Goal: Transaction & Acquisition: Subscribe to service/newsletter

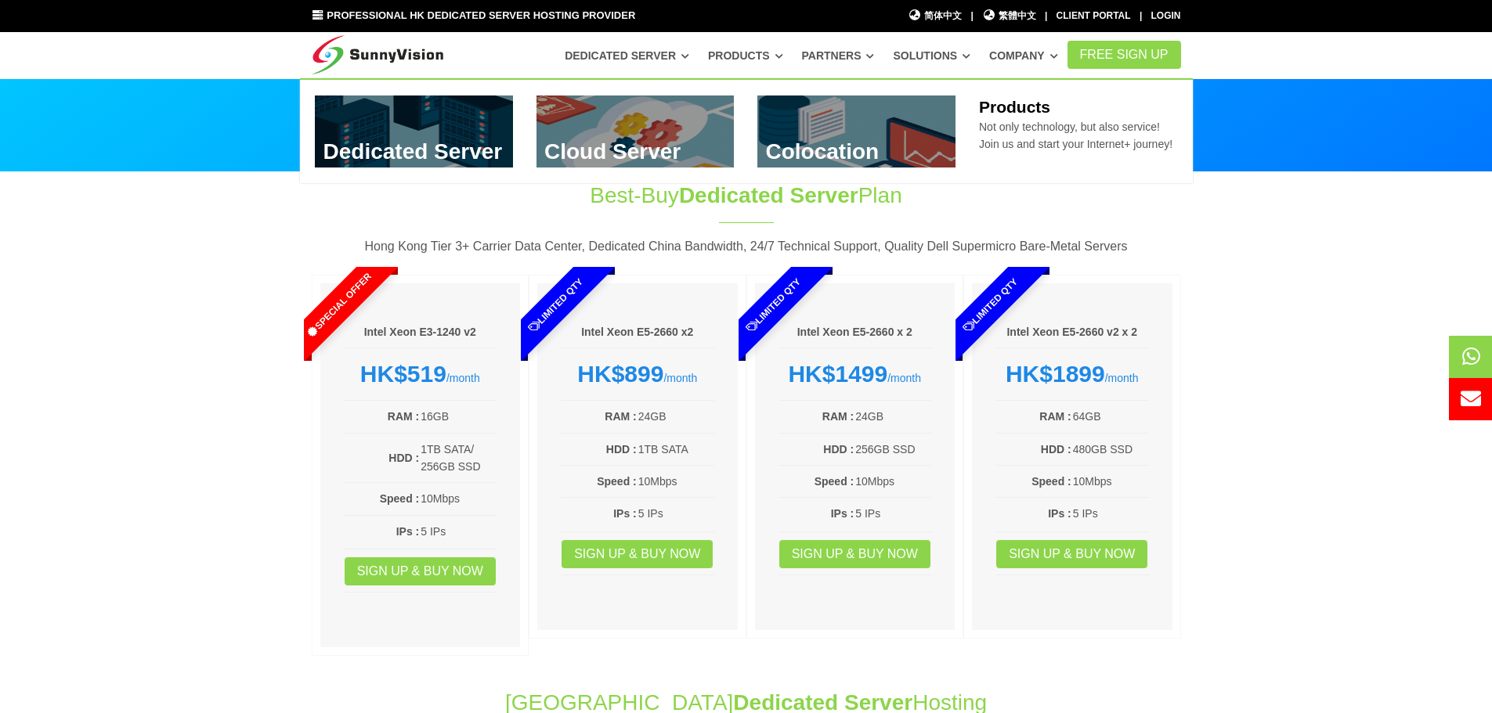
click at [845, 124] on link at bounding box center [856, 132] width 198 height 72
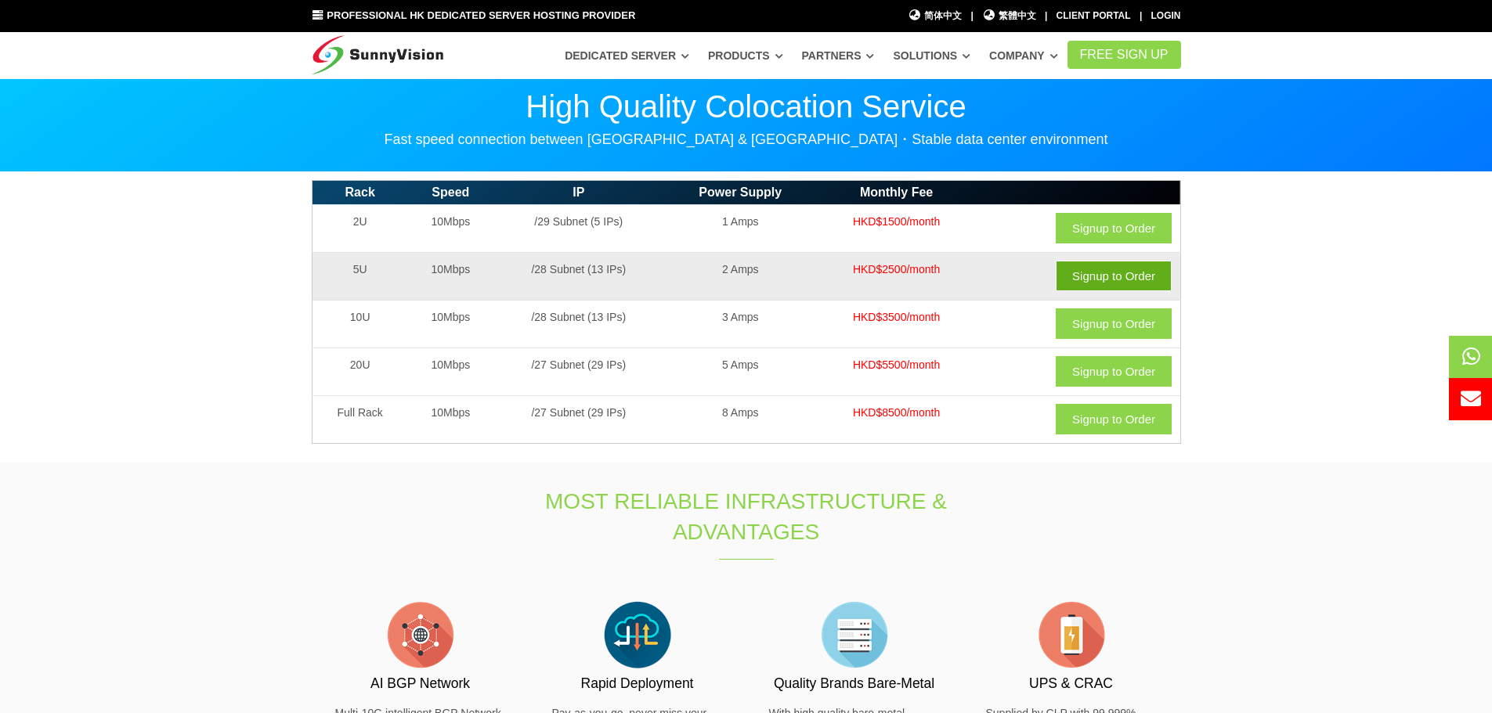
click at [1092, 275] on link "Signup to Order" at bounding box center [1114, 276] width 116 height 31
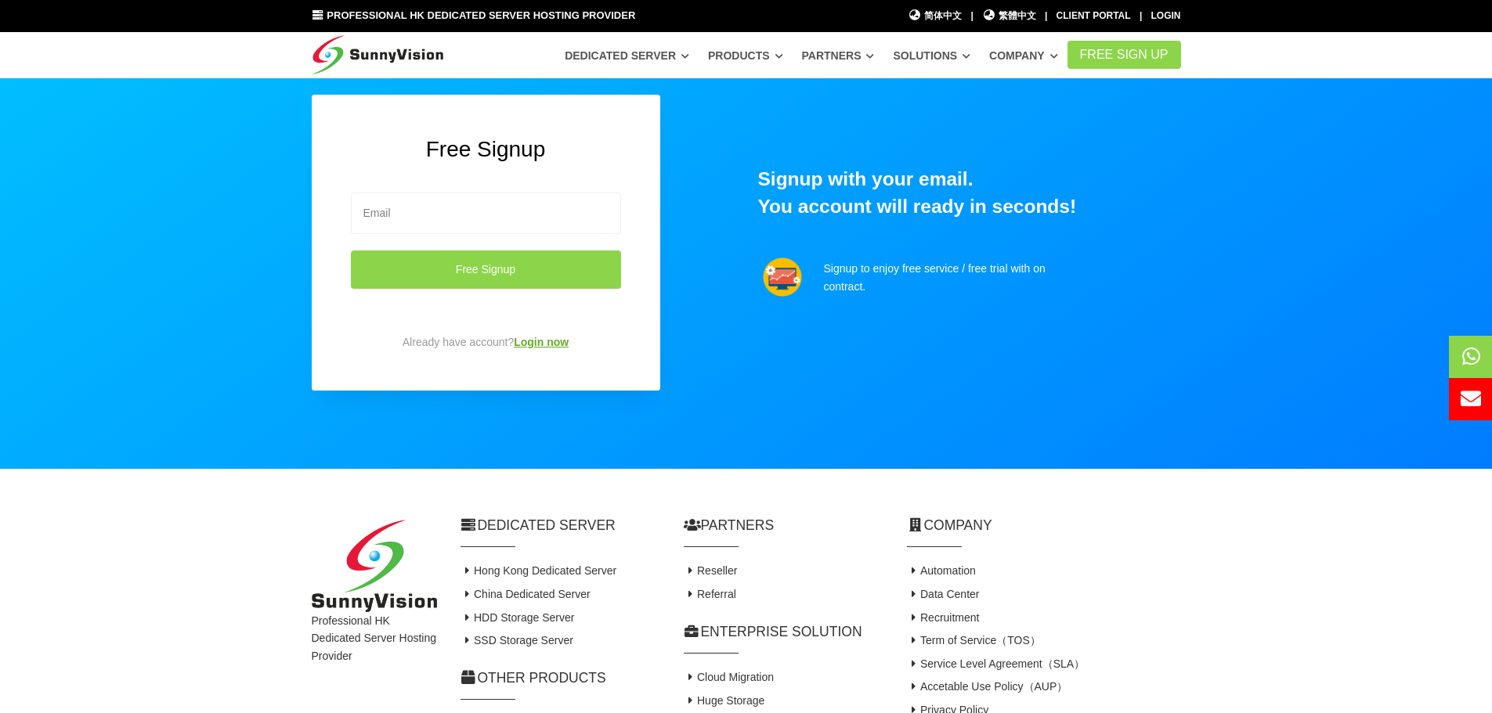
click at [547, 336] on link "Login now" at bounding box center [541, 342] width 55 height 13
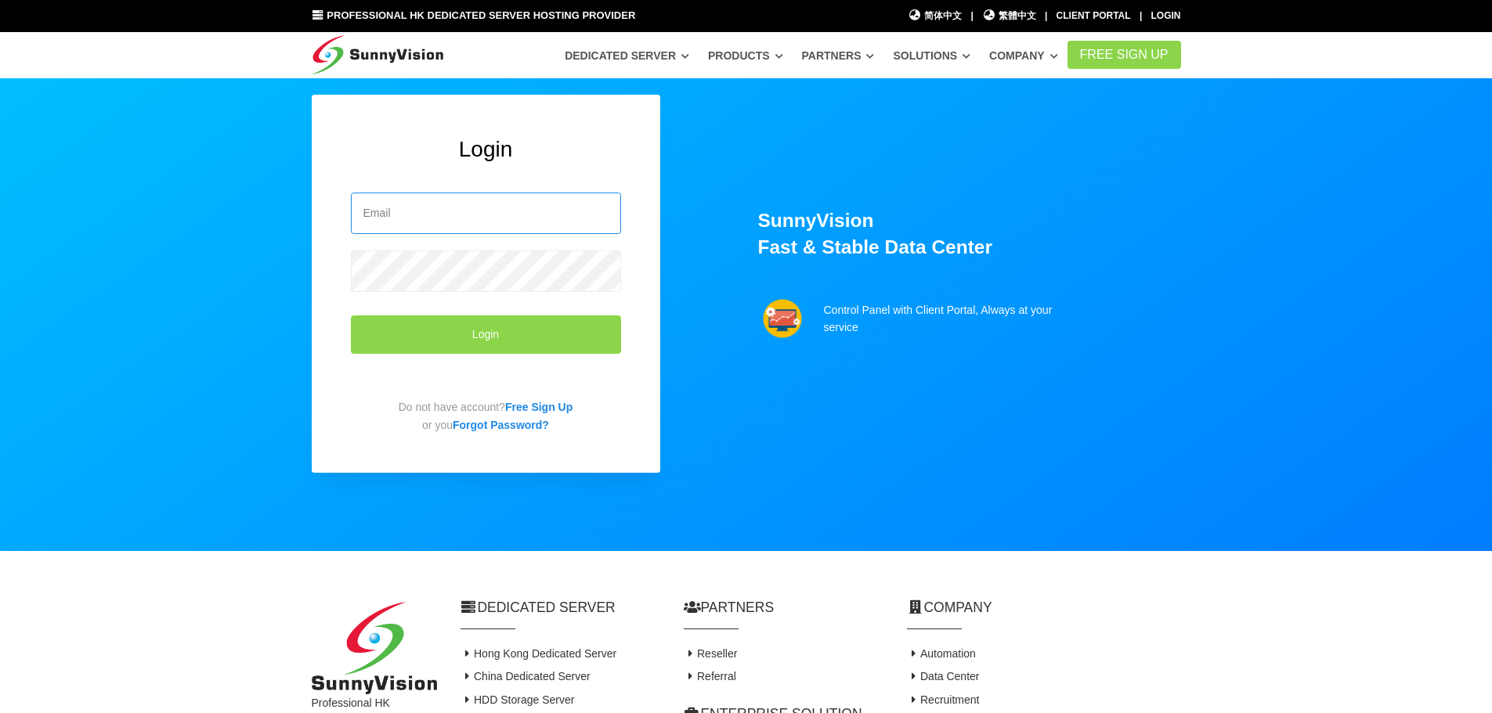
click at [431, 216] on input "email" at bounding box center [486, 214] width 270 height 42
type input "ralphyeung@sunnyvison.com"
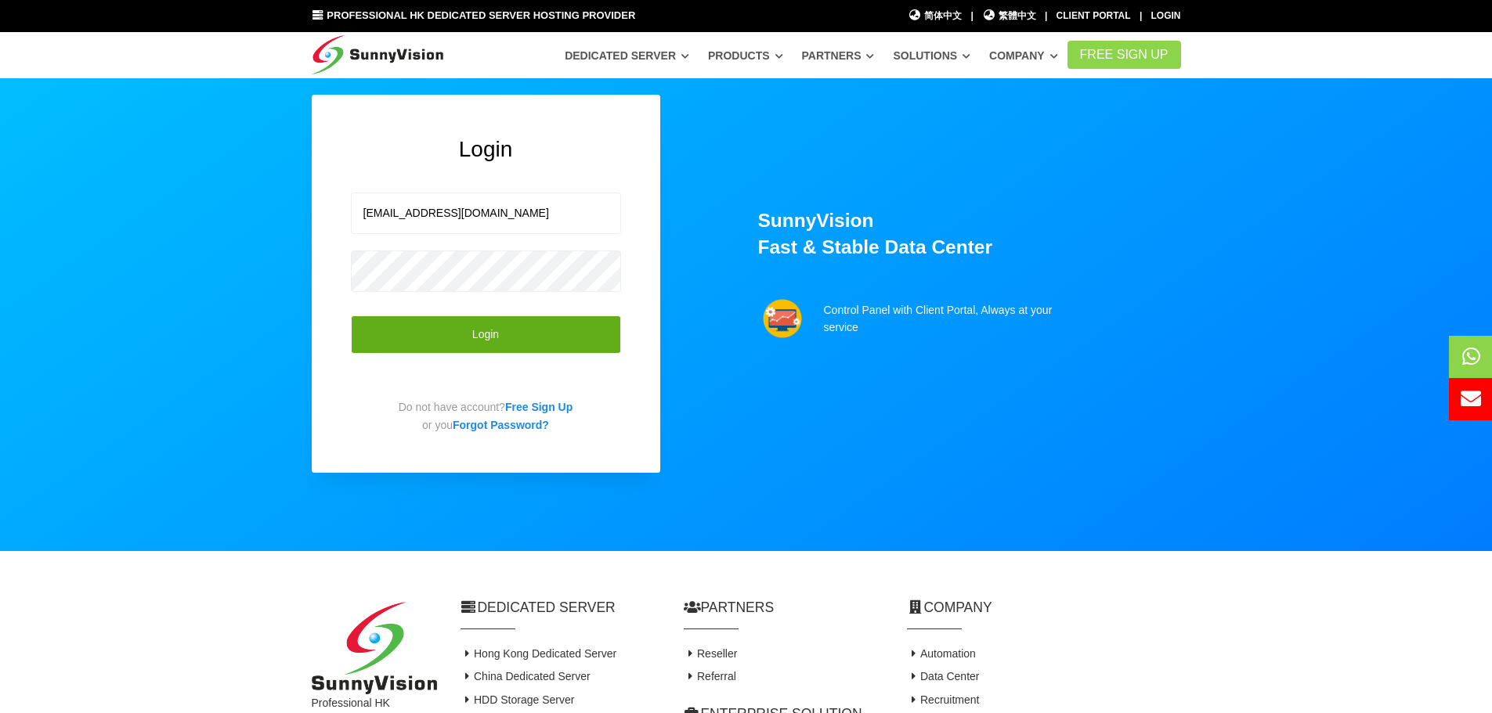
click at [495, 338] on button "Login" at bounding box center [486, 335] width 270 height 38
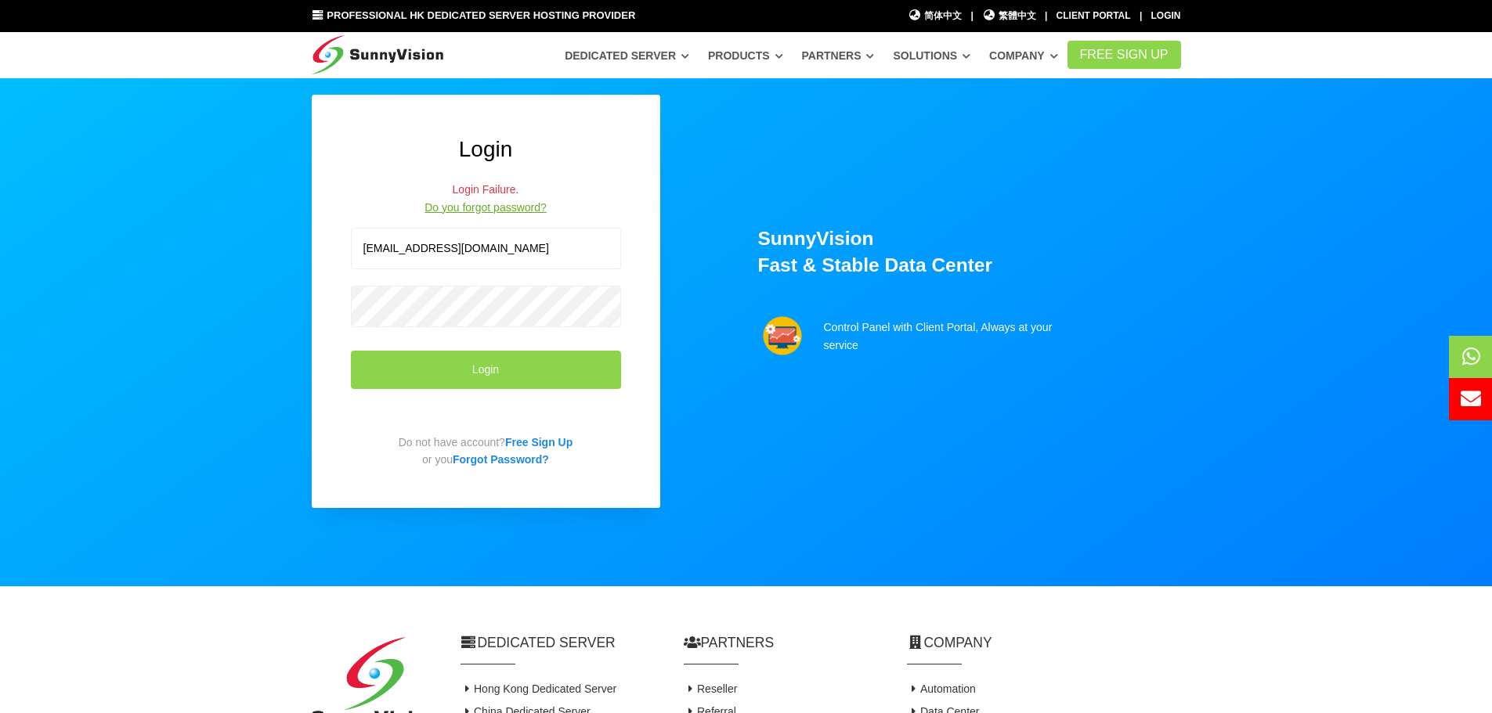
click at [502, 213] on link "Do you forgot password?" at bounding box center [485, 207] width 122 height 13
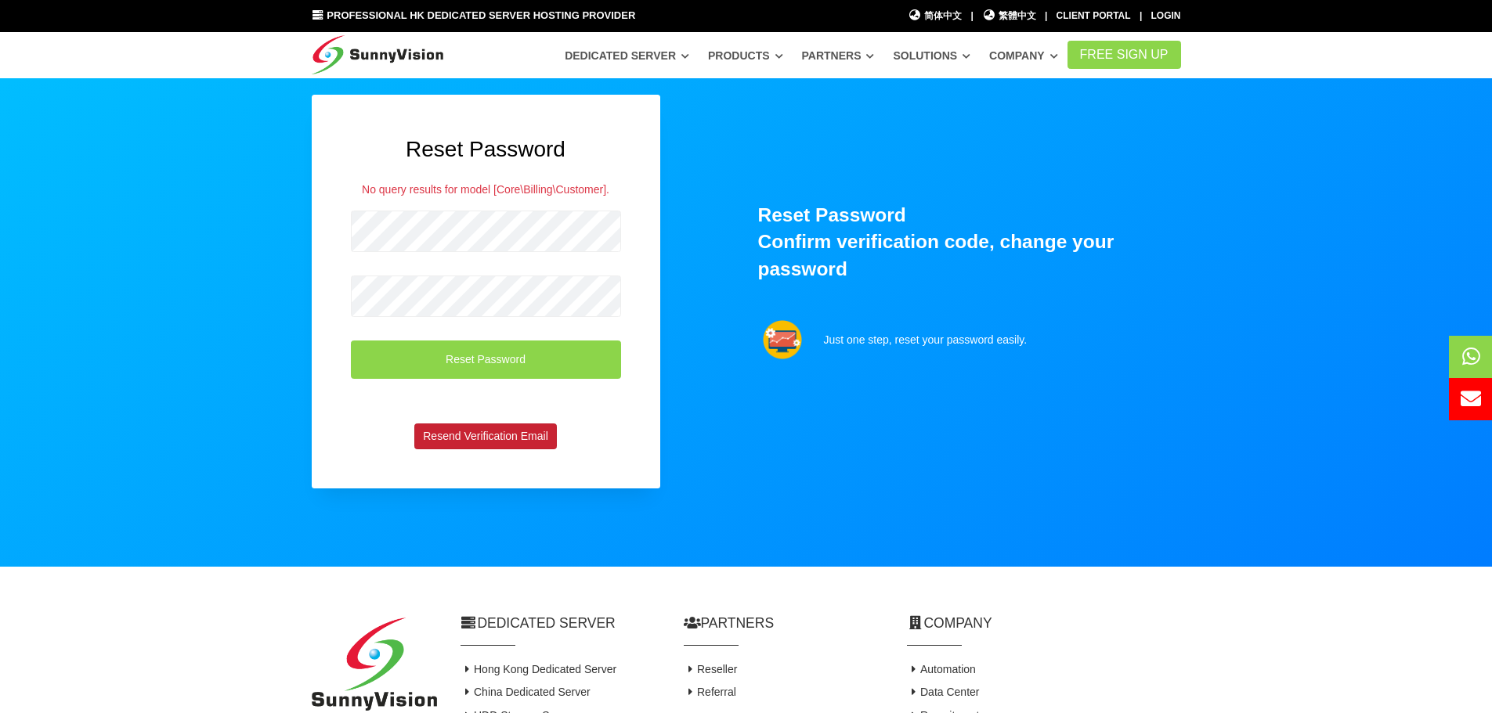
click at [498, 434] on button "Resend Verification Email" at bounding box center [485, 437] width 143 height 27
click at [534, 273] on form "Reset Password" at bounding box center [486, 311] width 270 height 225
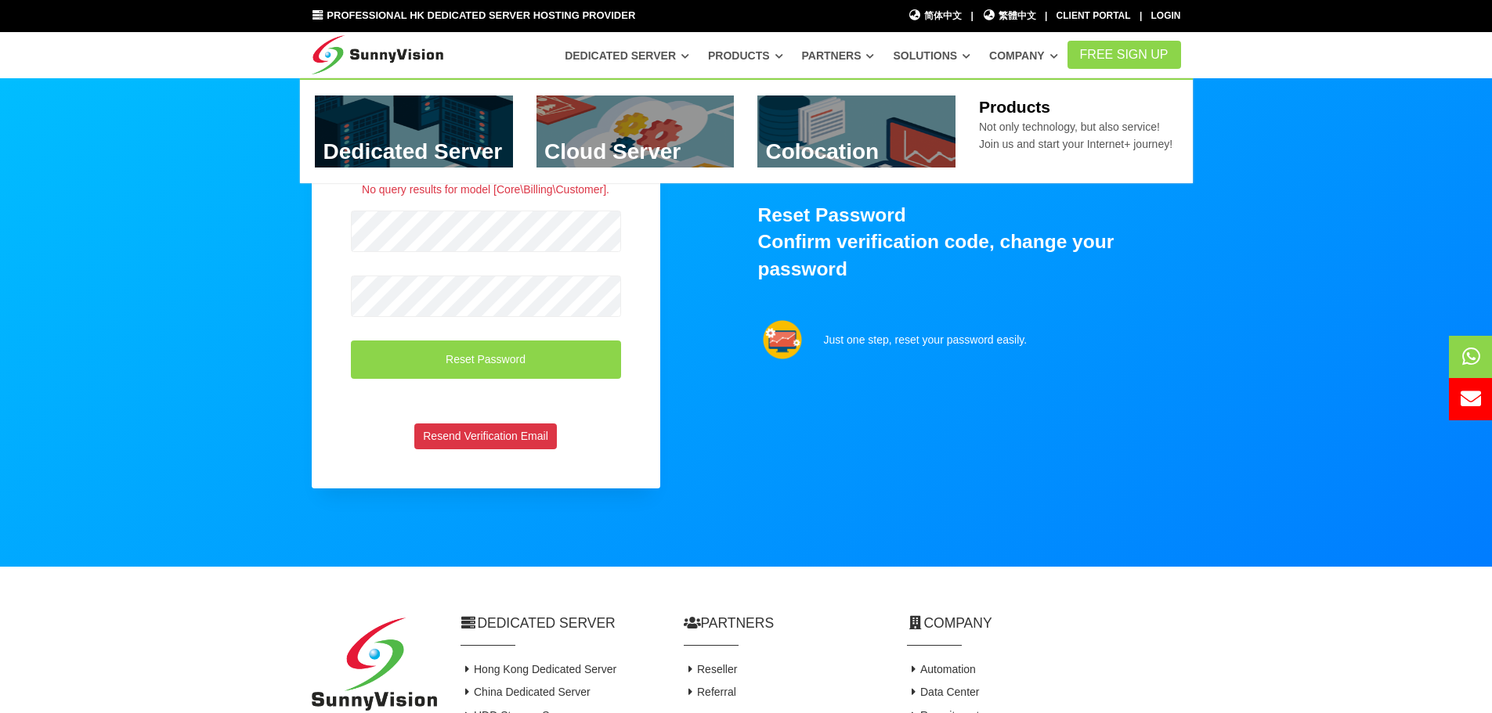
click at [805, 136] on link at bounding box center [856, 132] width 198 height 72
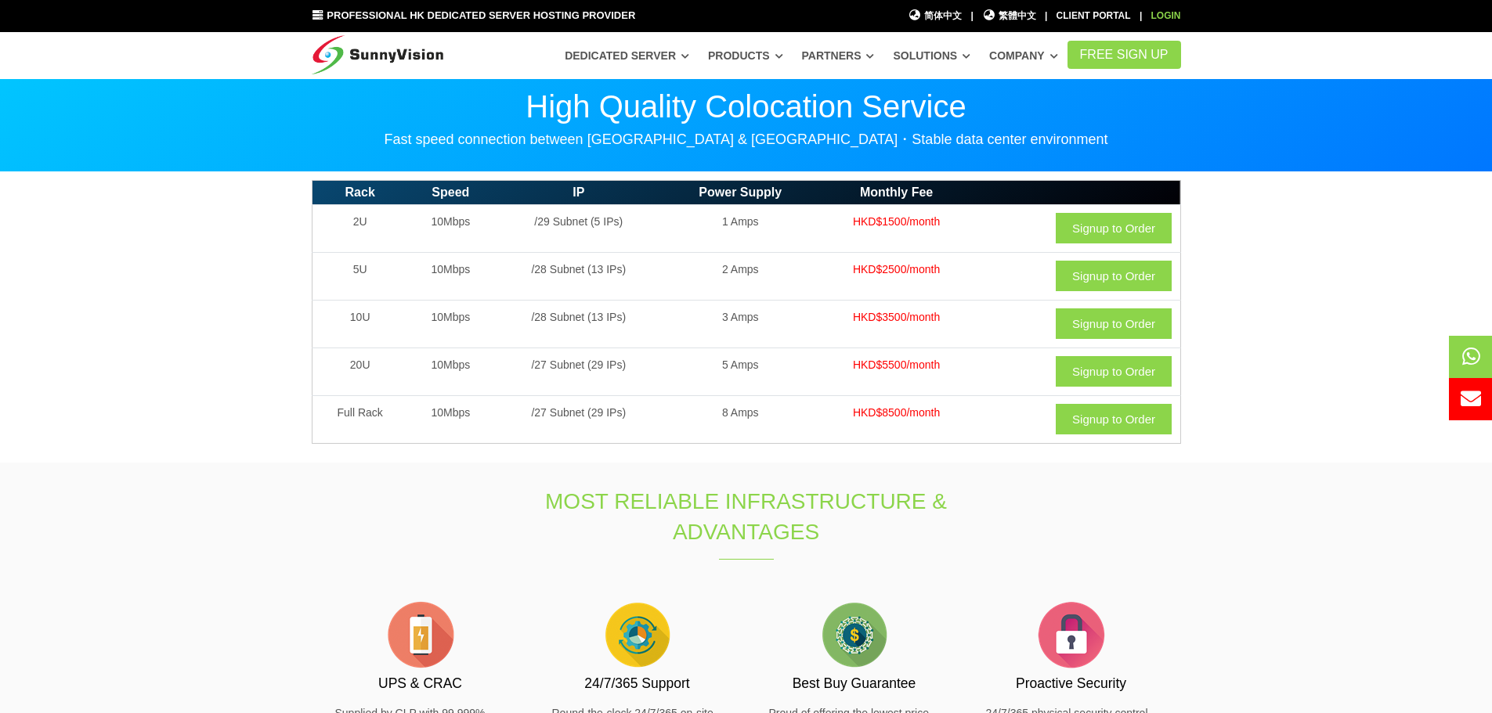
click at [1170, 14] on link "Login" at bounding box center [1166, 15] width 30 height 11
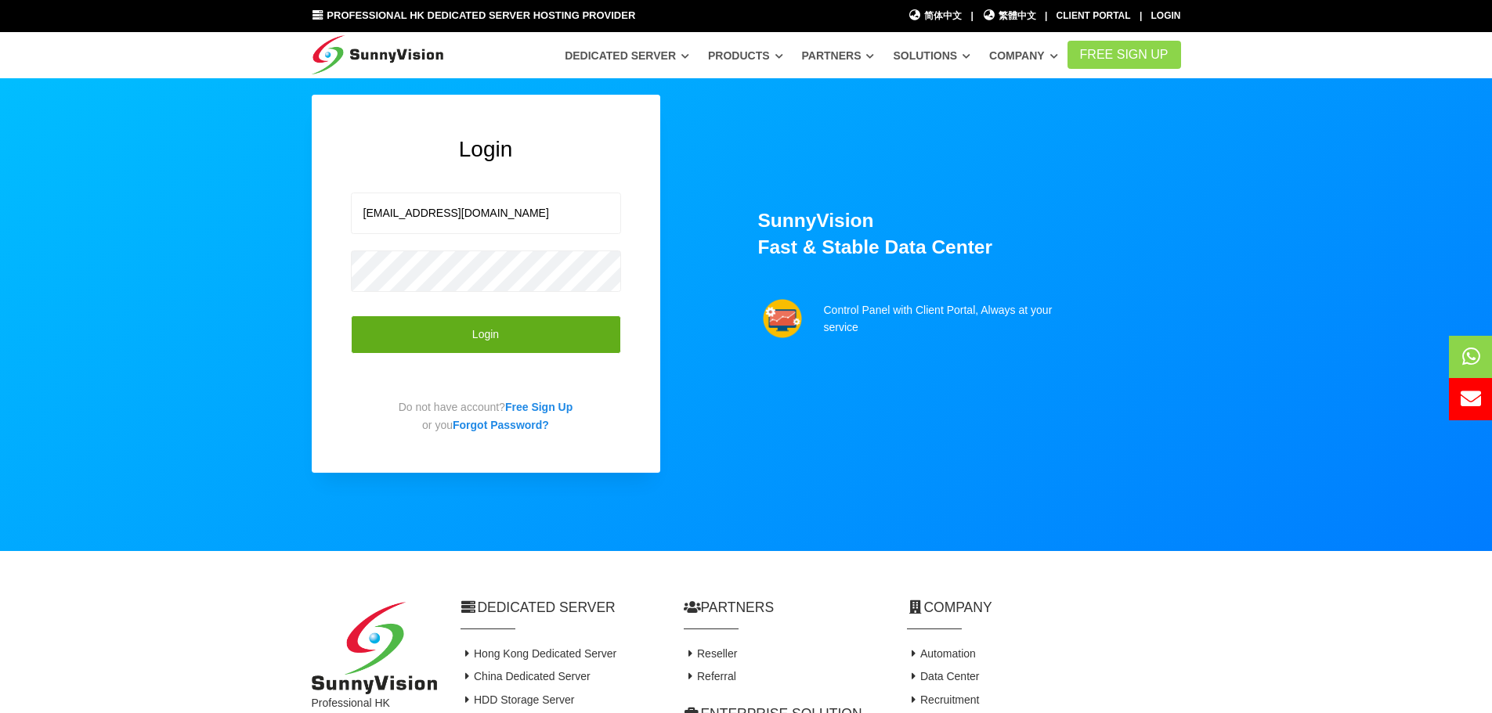
click at [482, 322] on button "Login" at bounding box center [486, 335] width 270 height 38
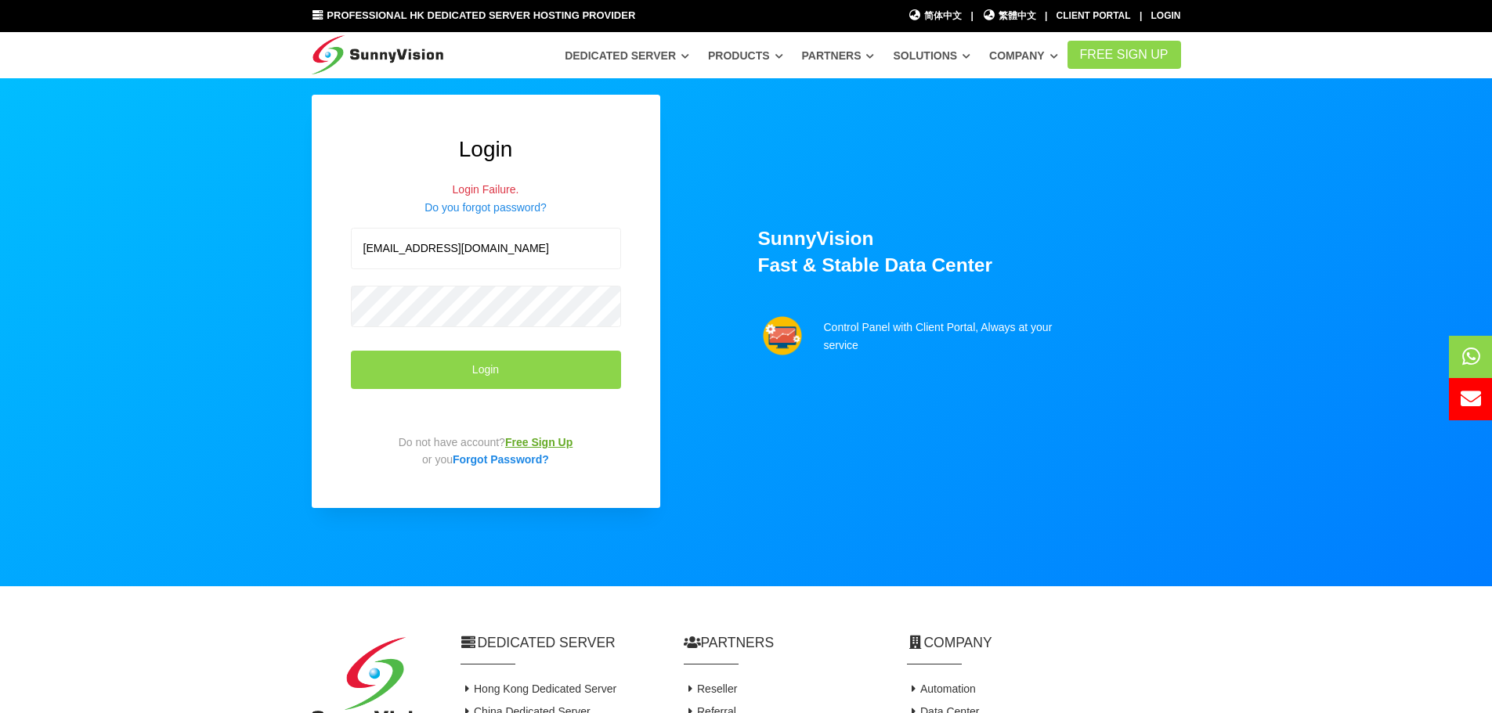
click at [525, 446] on link "Free Sign Up" at bounding box center [538, 442] width 67 height 13
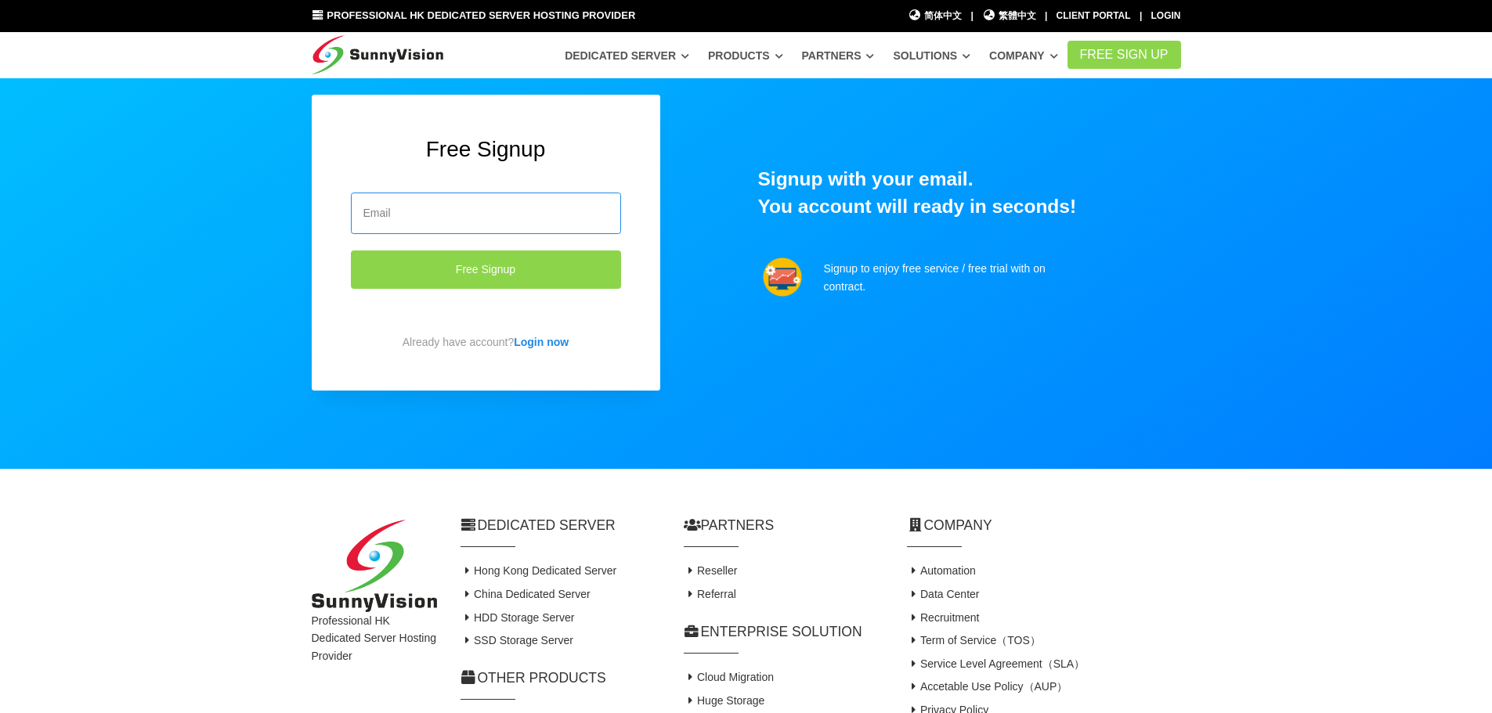
click at [477, 220] on input "email" at bounding box center [486, 214] width 270 height 42
type input "cssunnyvision@gmail.com"
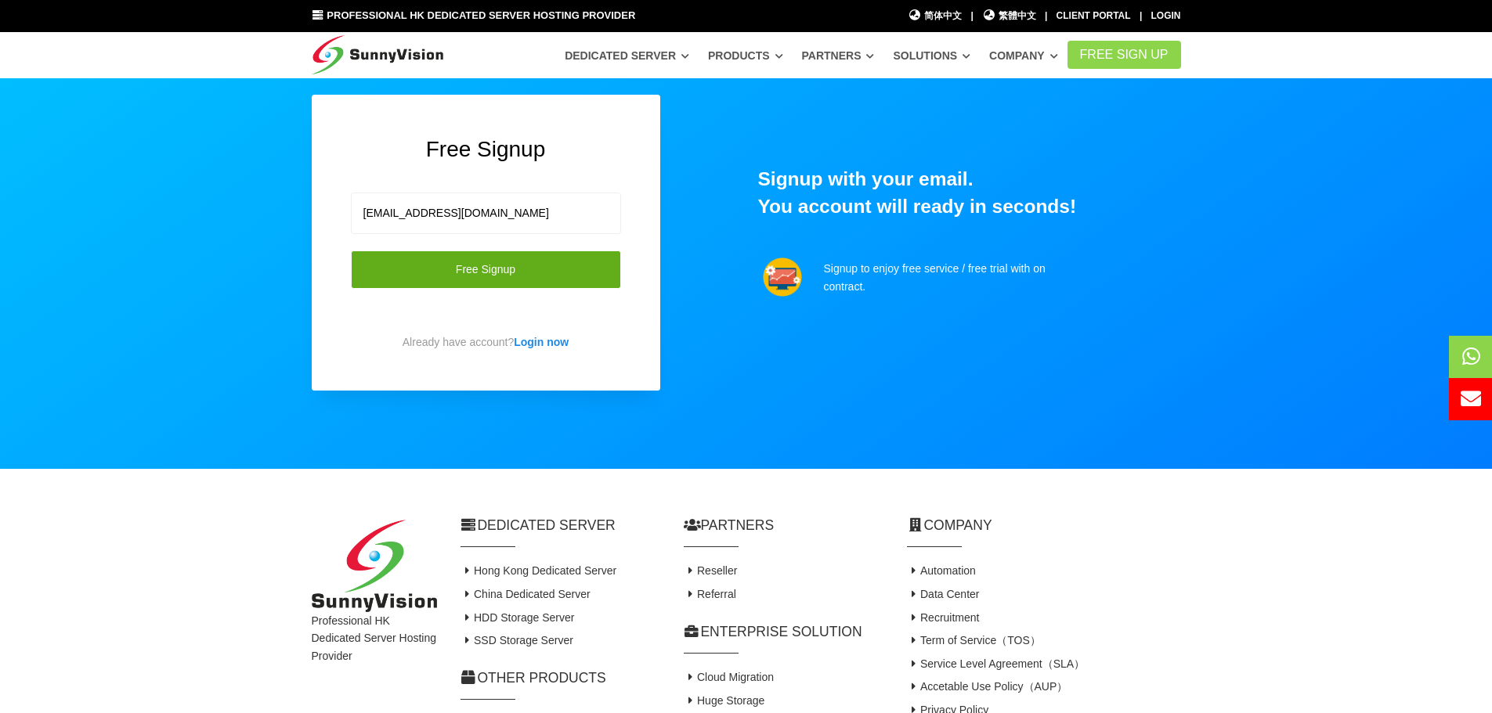
click at [529, 268] on button "Free Signup" at bounding box center [486, 270] width 270 height 38
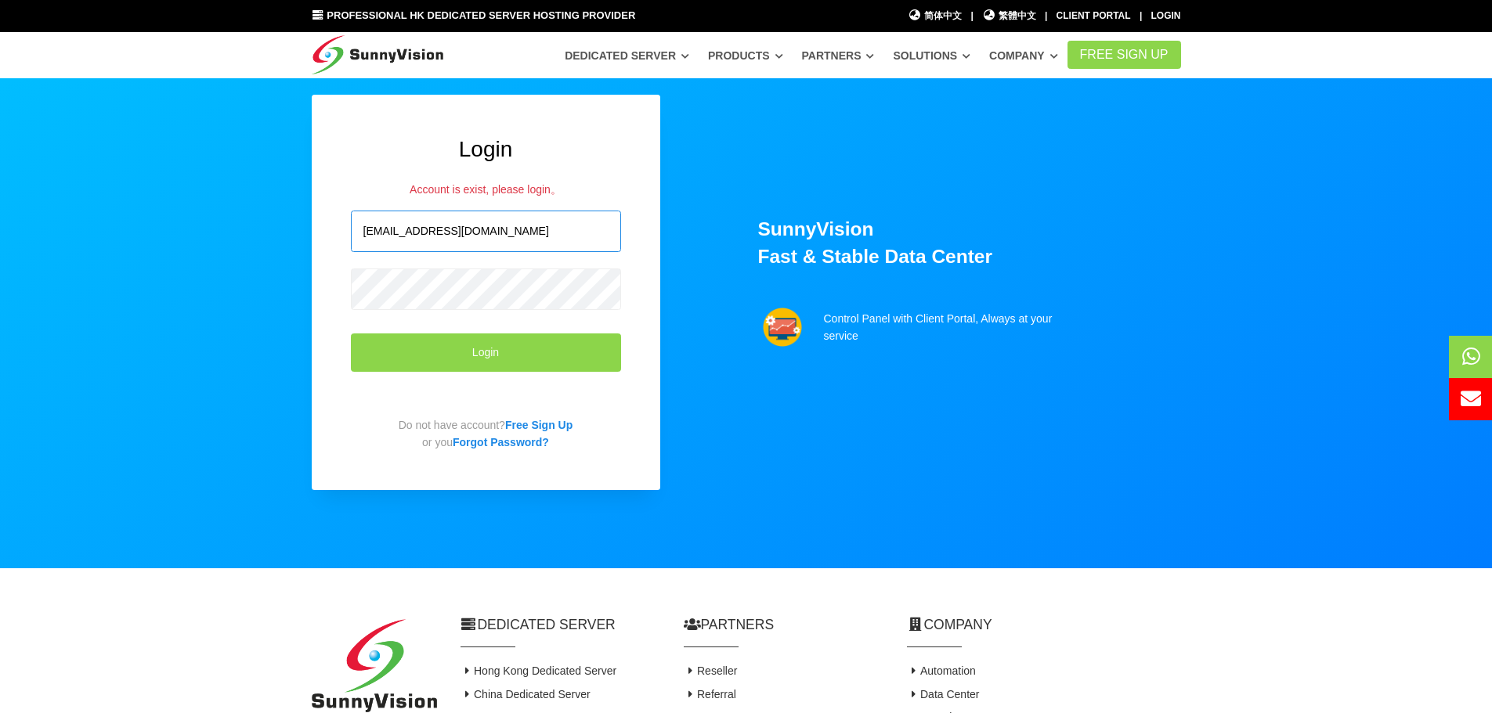
click at [502, 228] on input "[EMAIL_ADDRESS][DOMAIN_NAME]" at bounding box center [486, 232] width 270 height 42
drag, startPoint x: 514, startPoint y: 266, endPoint x: 528, endPoint y: 253, distance: 18.8
click at [514, 266] on form "[EMAIL_ADDRESS][DOMAIN_NAME] Login" at bounding box center [486, 308] width 270 height 218
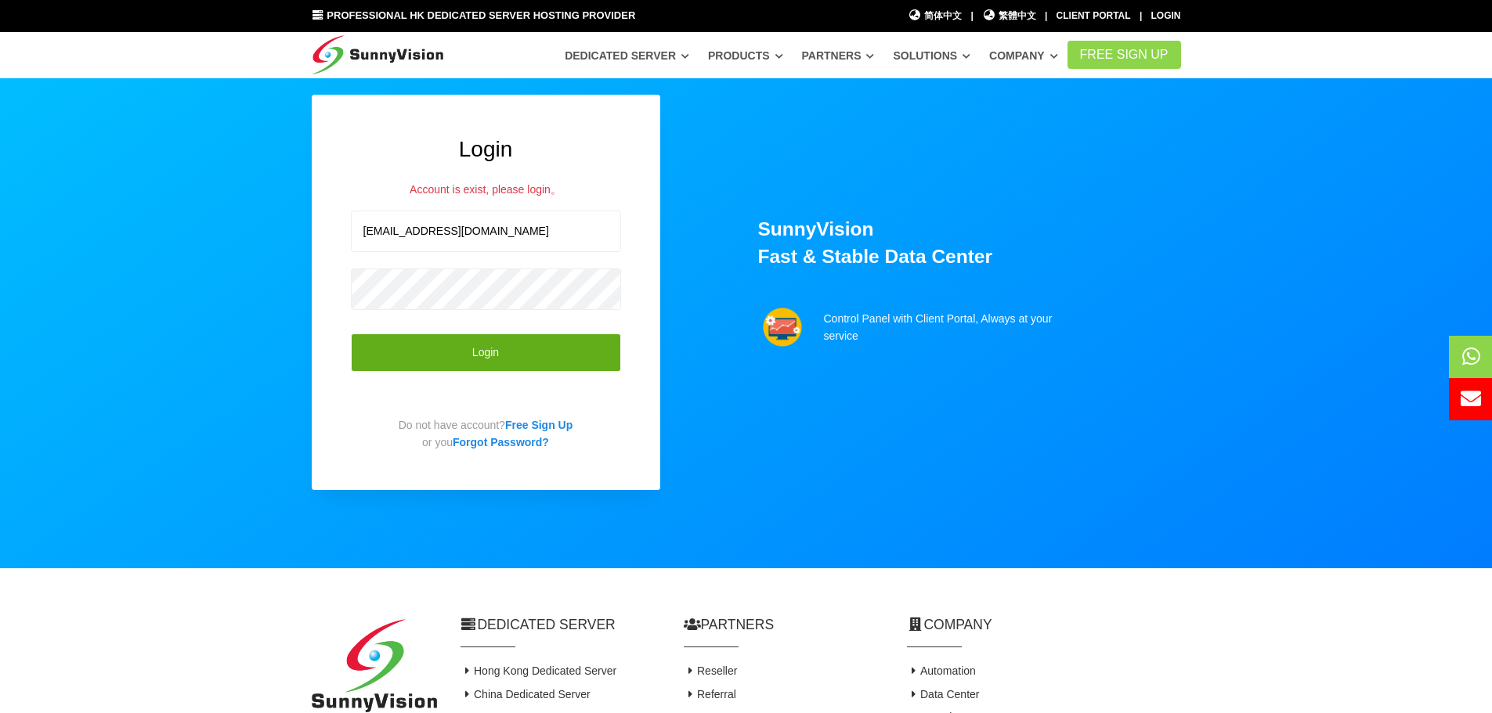
click at [528, 345] on button "Login" at bounding box center [486, 353] width 270 height 38
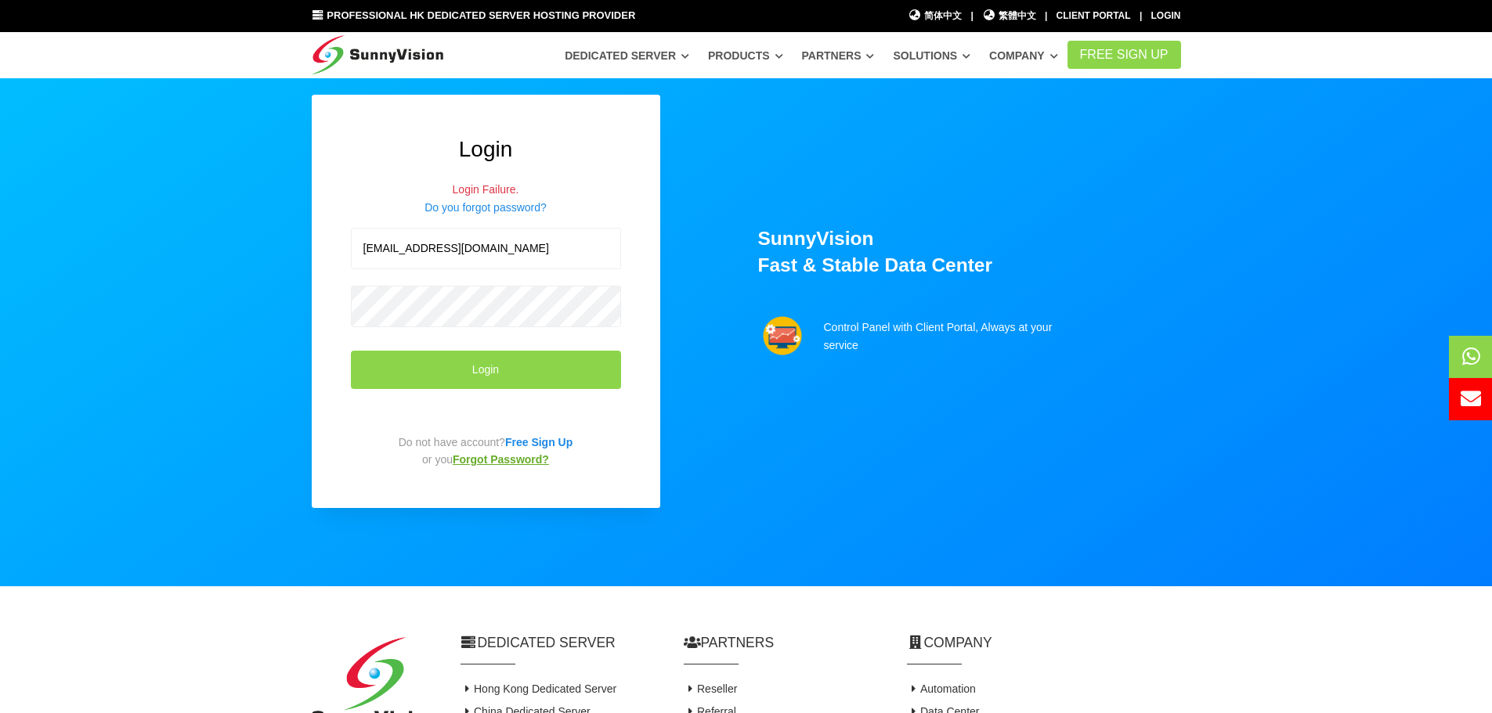
click at [500, 460] on link "Forgot Password?" at bounding box center [501, 459] width 96 height 13
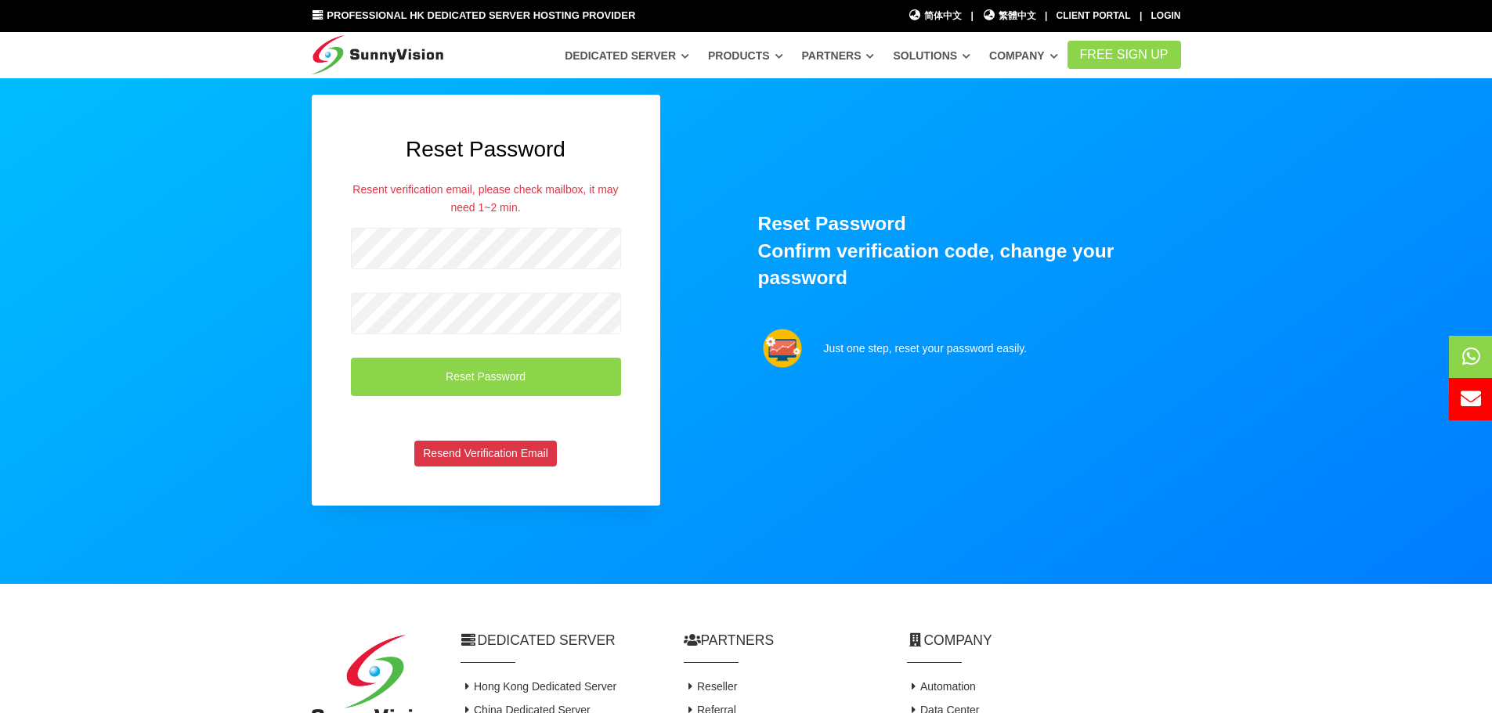
click at [134, 245] on div at bounding box center [746, 304] width 1492 height 818
click at [487, 454] on button "Resend Verification Email" at bounding box center [485, 454] width 143 height 27
click at [462, 380] on button "Reset Password" at bounding box center [486, 377] width 270 height 38
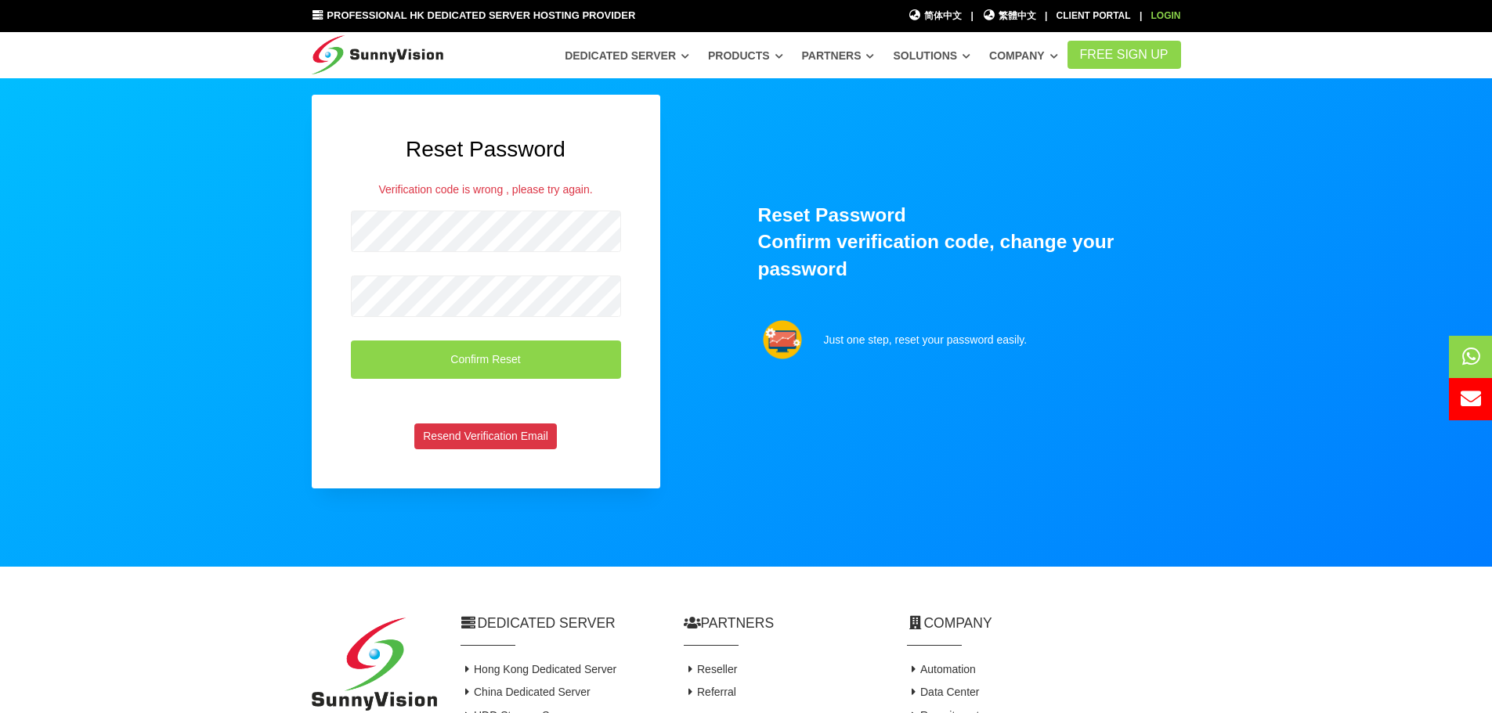
click at [1166, 12] on link "Login" at bounding box center [1166, 15] width 30 height 11
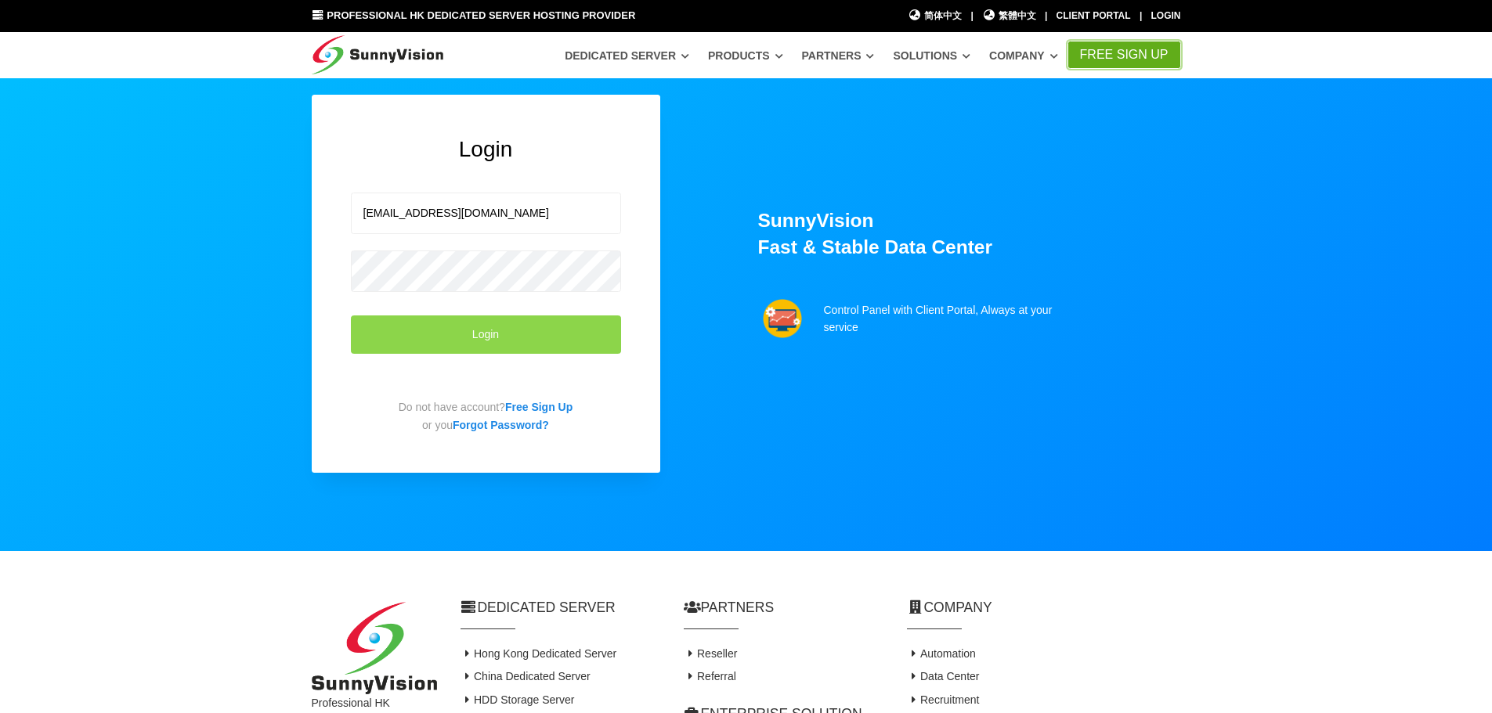
click at [1114, 56] on link "FREE Sign Up" at bounding box center [1124, 55] width 114 height 28
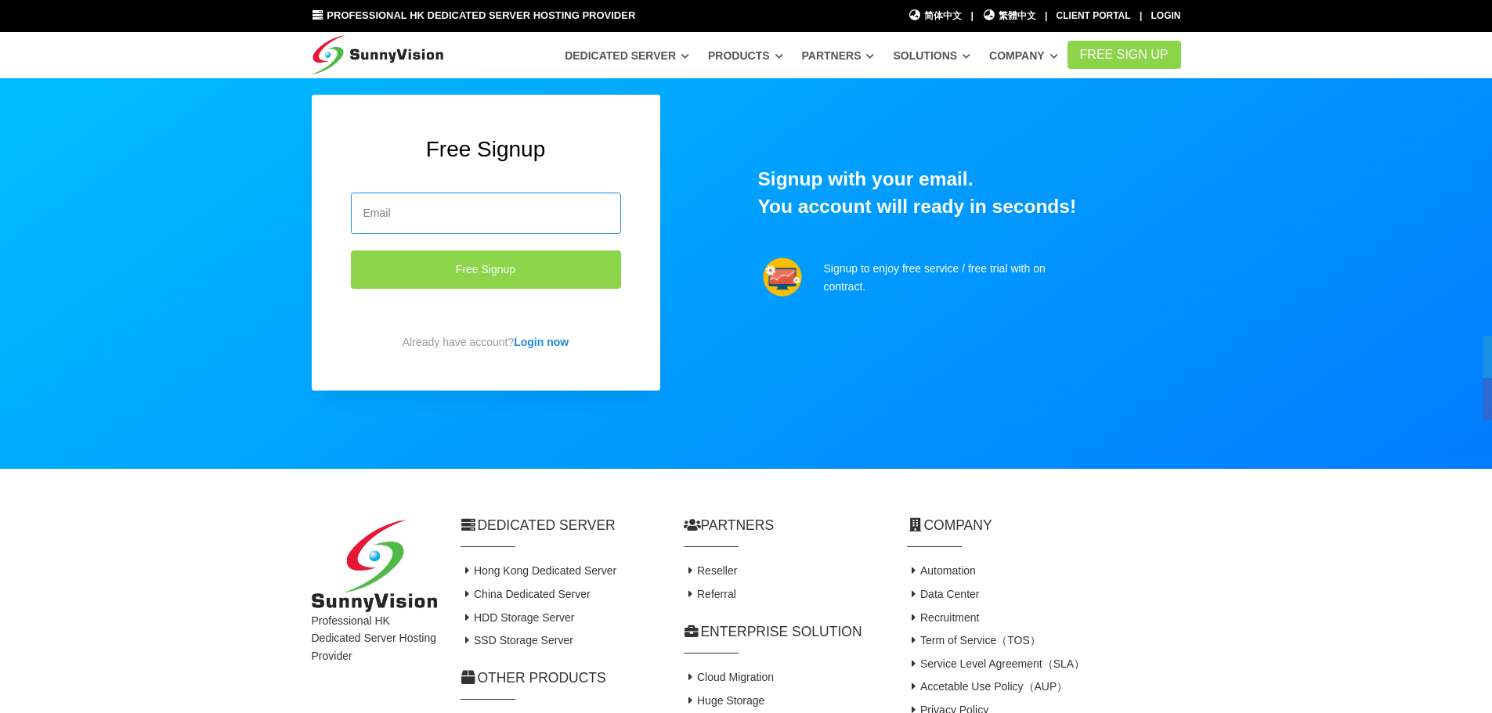
click at [450, 213] on input "email" at bounding box center [486, 214] width 270 height 42
type input "x99142@gmail.com"
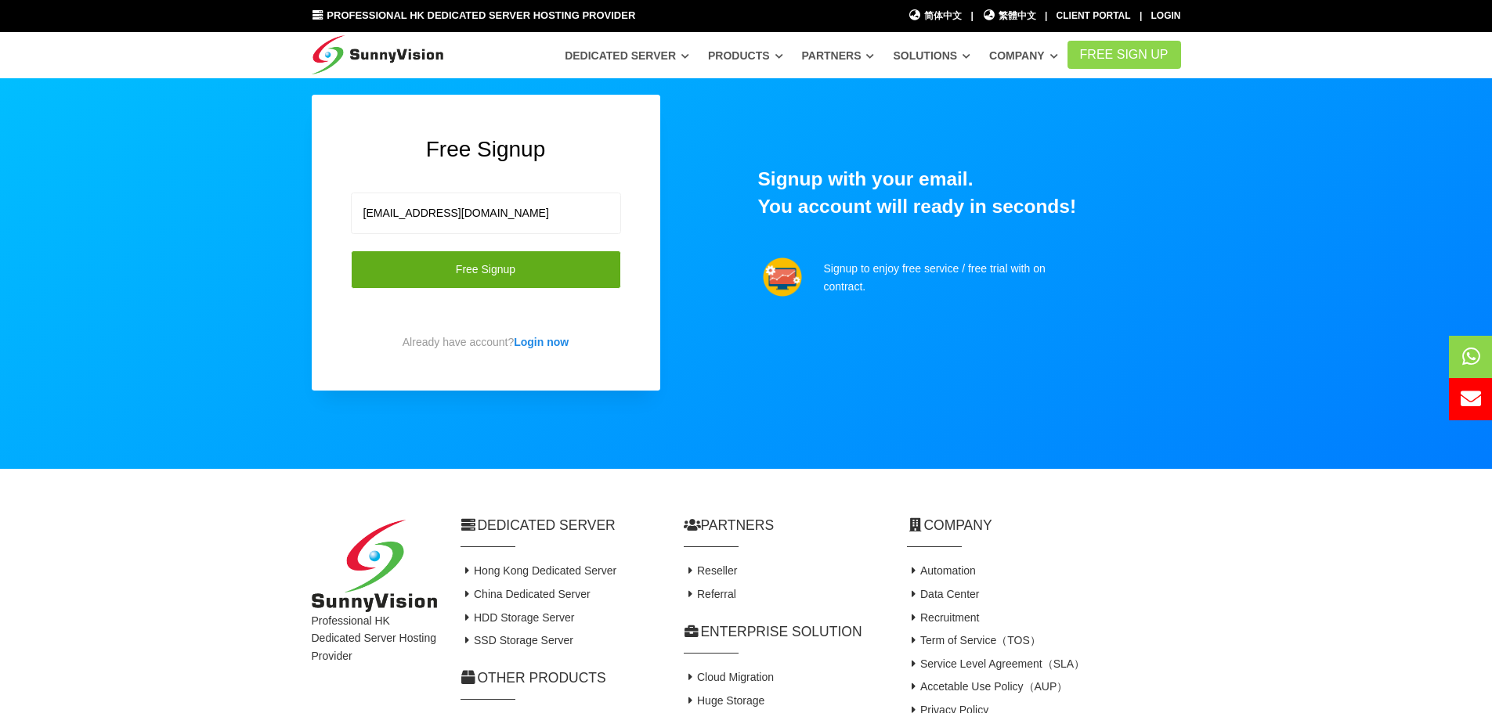
click at [540, 271] on button "Free Signup" at bounding box center [486, 270] width 270 height 38
